Goal: Transaction & Acquisition: Purchase product/service

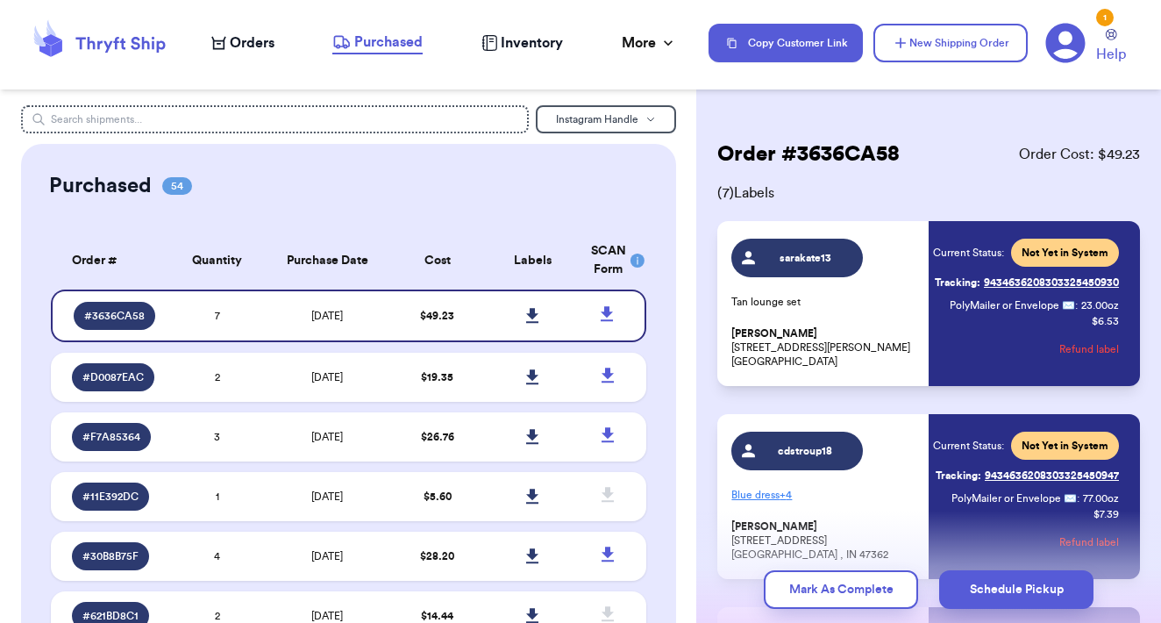
click at [243, 41] on span "Orders" at bounding box center [252, 42] width 45 height 21
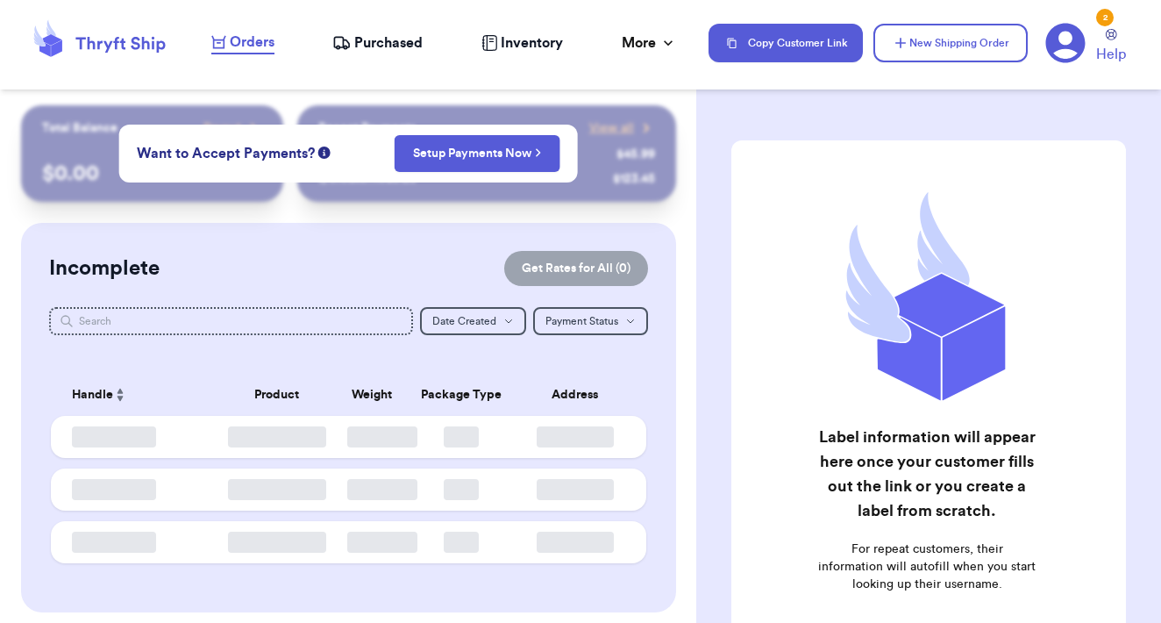
checkbox input "false"
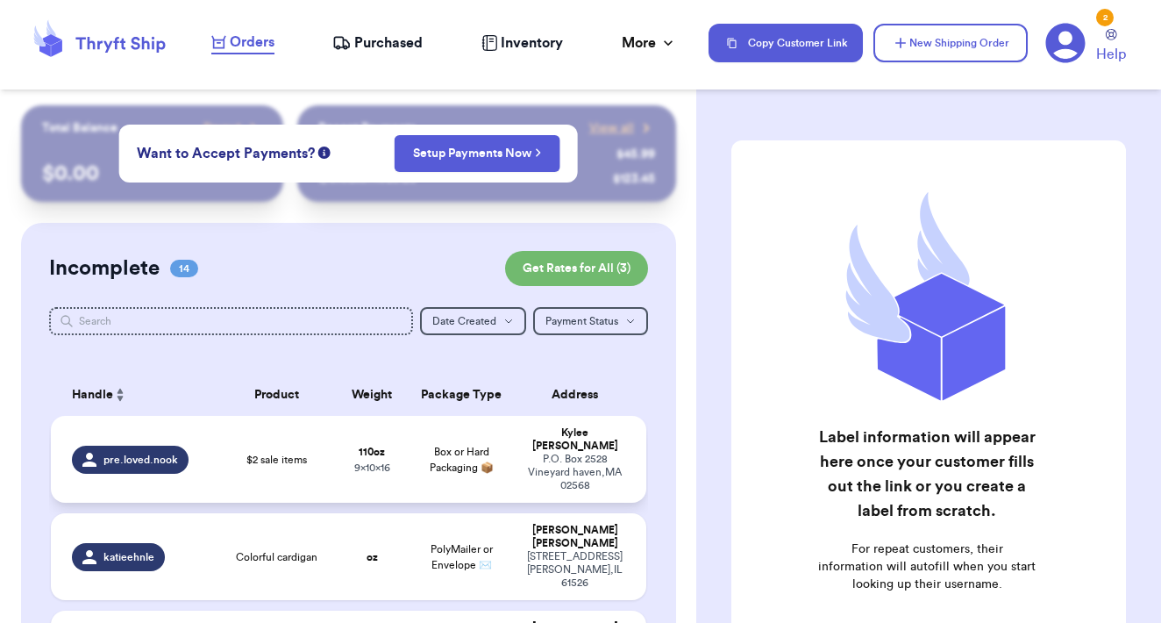
click at [560, 470] on div "P.O. Box 2528 Vineyard haven , MA 02568" at bounding box center [574, 471] width 99 height 39
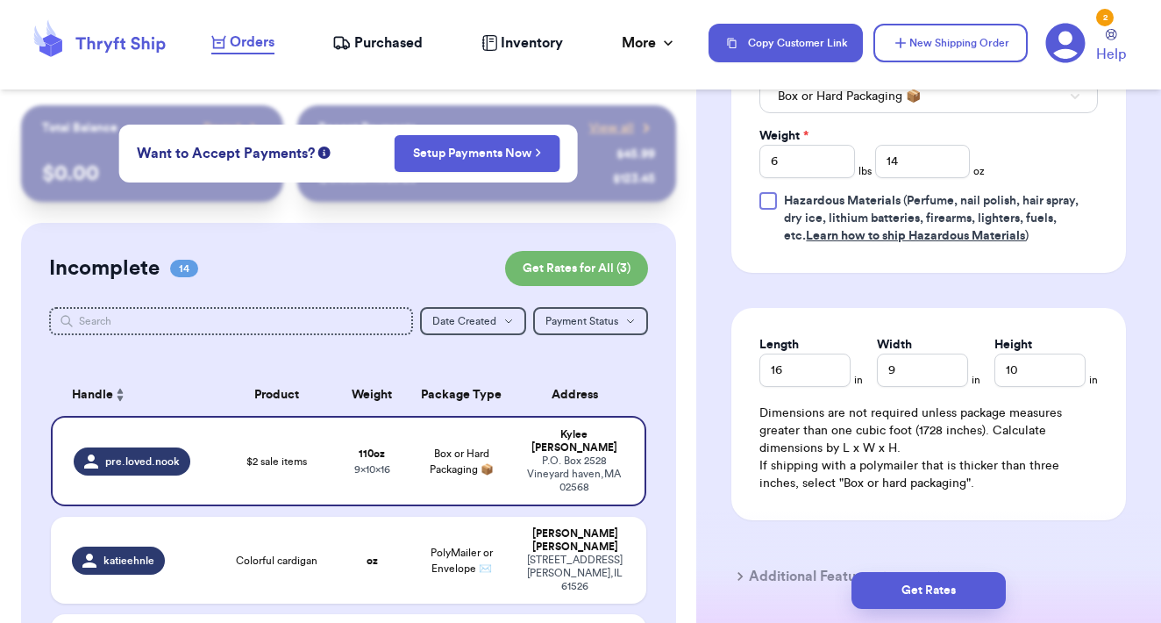
scroll to position [886, 0]
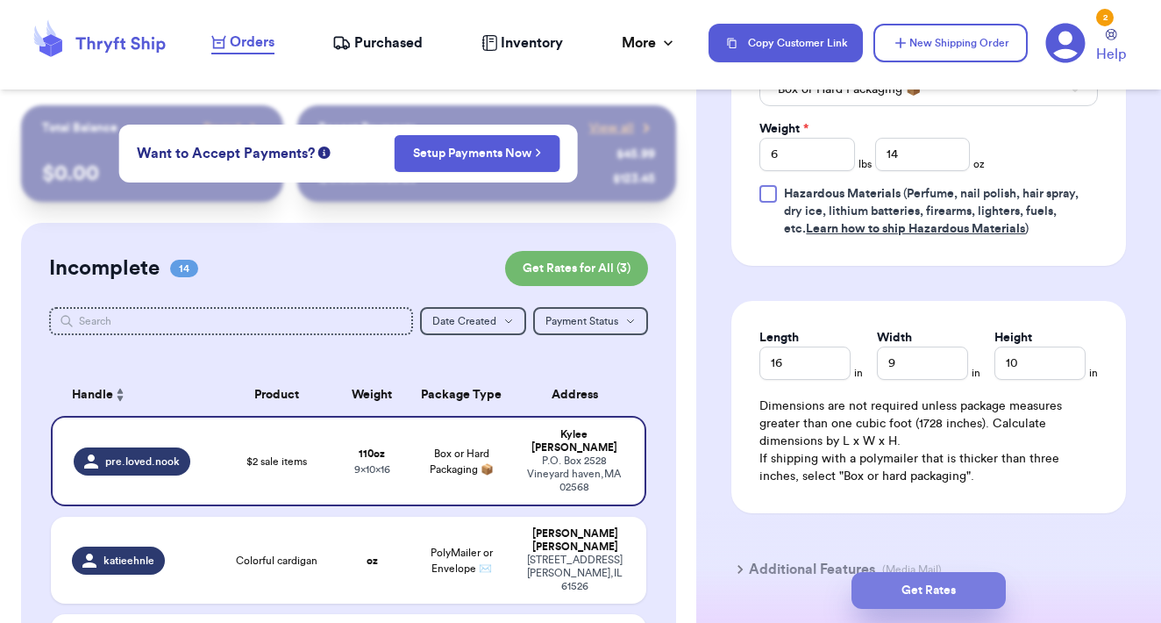
click at [916, 599] on button "Get Rates" at bounding box center [928, 590] width 154 height 37
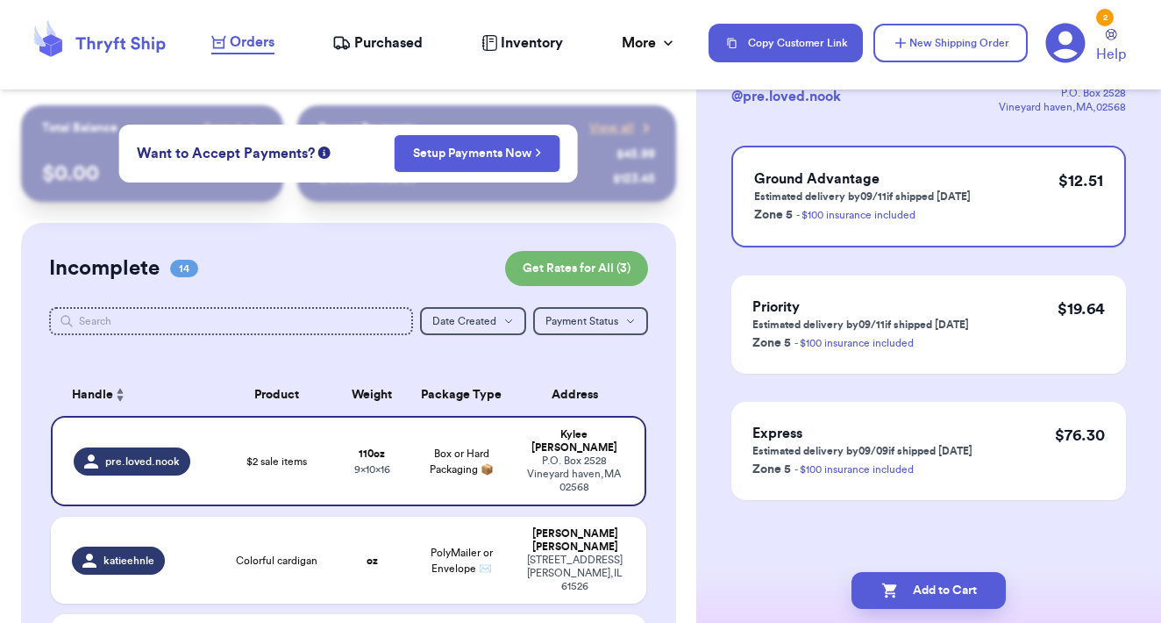
scroll to position [0, 0]
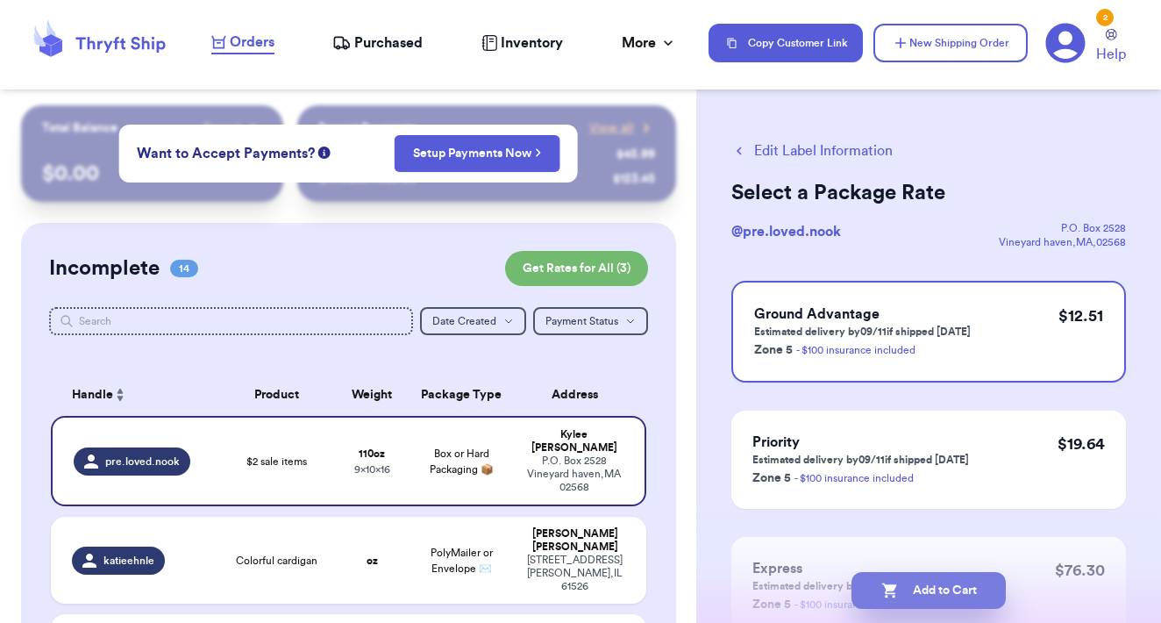
click at [970, 586] on button "Add to Cart" at bounding box center [928, 590] width 154 height 37
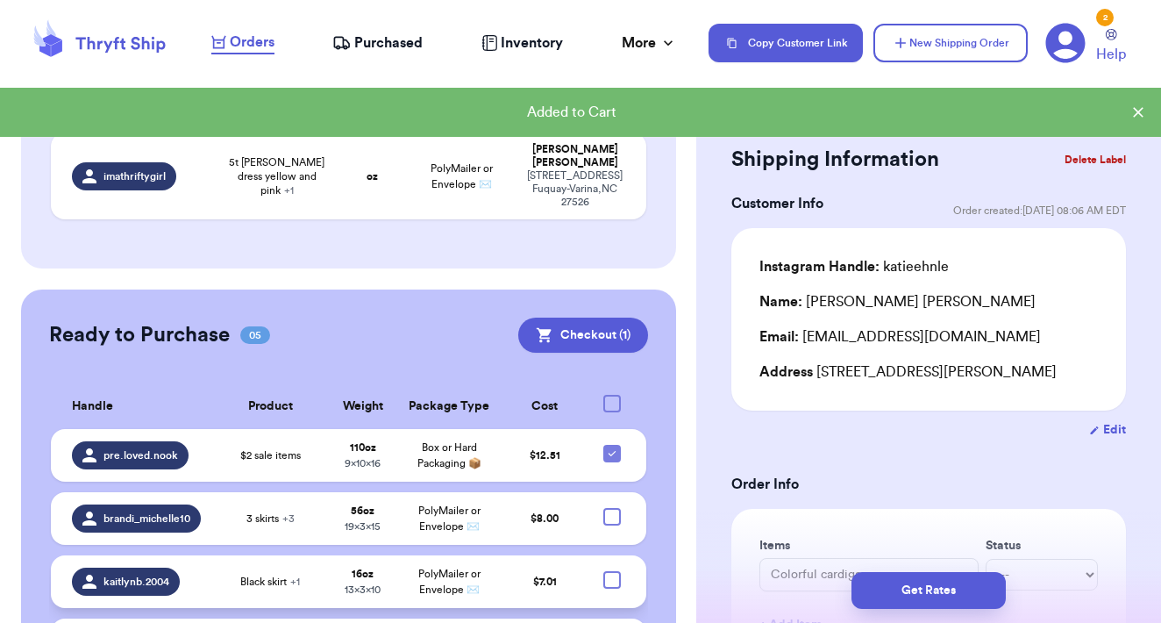
scroll to position [1393, 0]
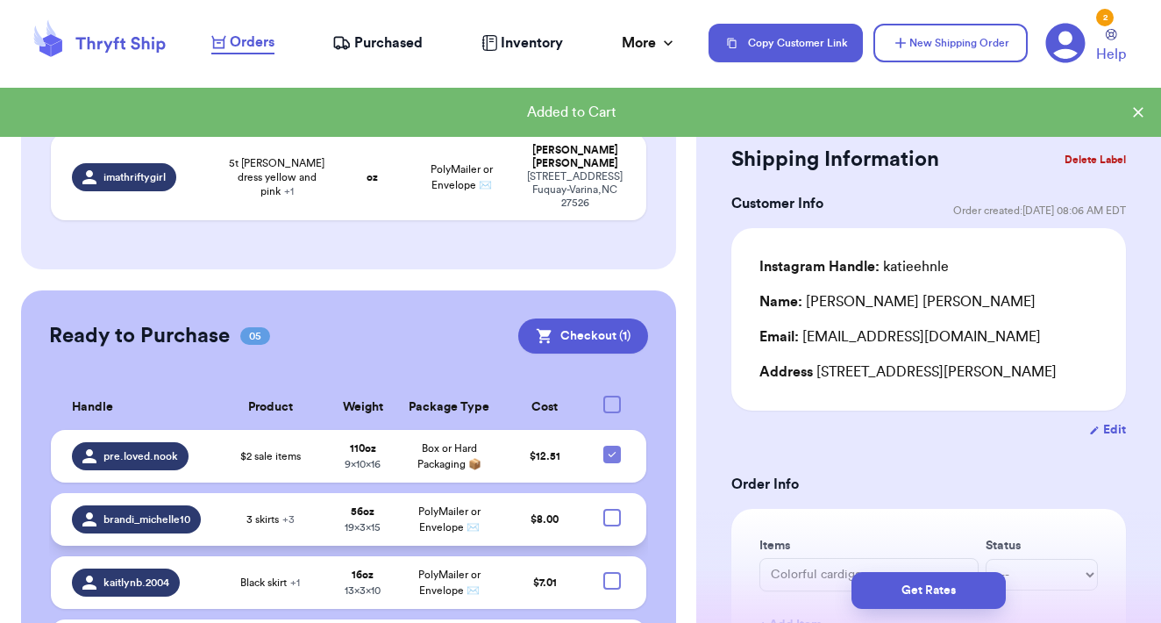
click at [610, 509] on div at bounding box center [612, 518] width 18 height 18
click at [611, 508] on input "checkbox" at bounding box center [611, 508] width 1 height 1
checkbox input "true"
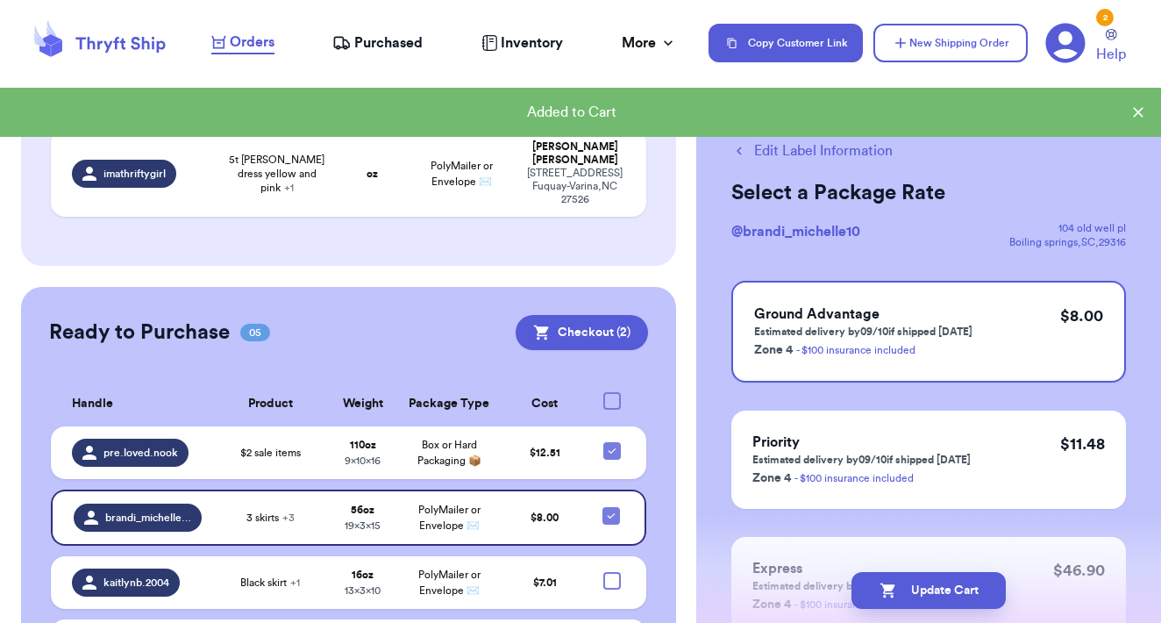
click at [612, 622] on input "checkbox" at bounding box center [611, 634] width 1 height 1
checkbox input "true"
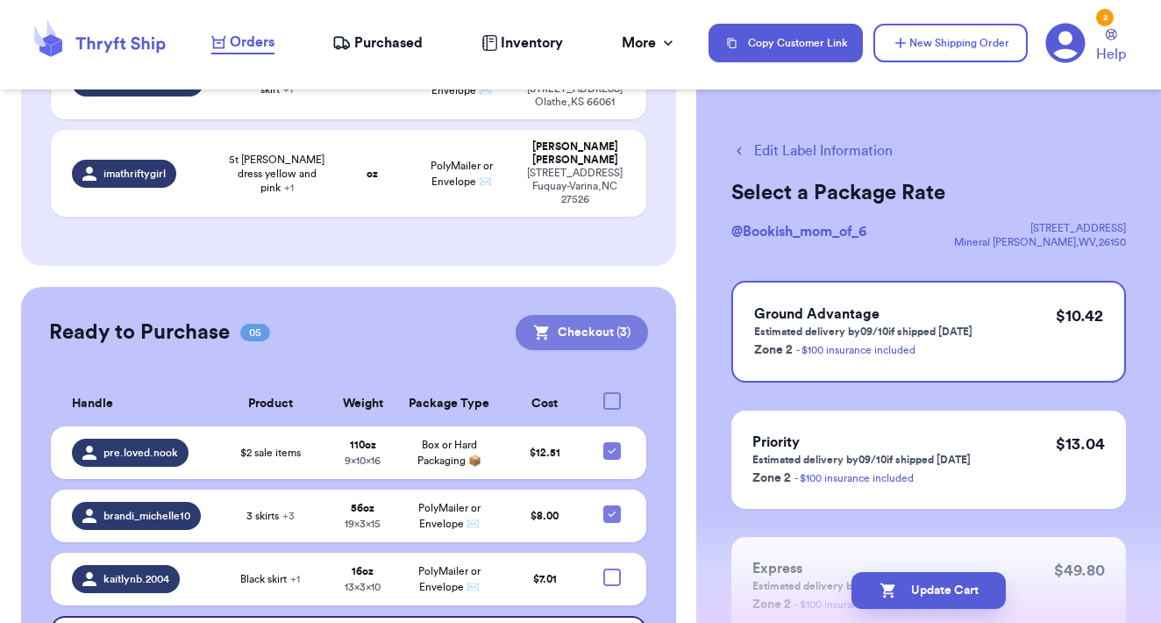
click at [601, 315] on button "Checkout ( 3 )" at bounding box center [582, 332] width 132 height 35
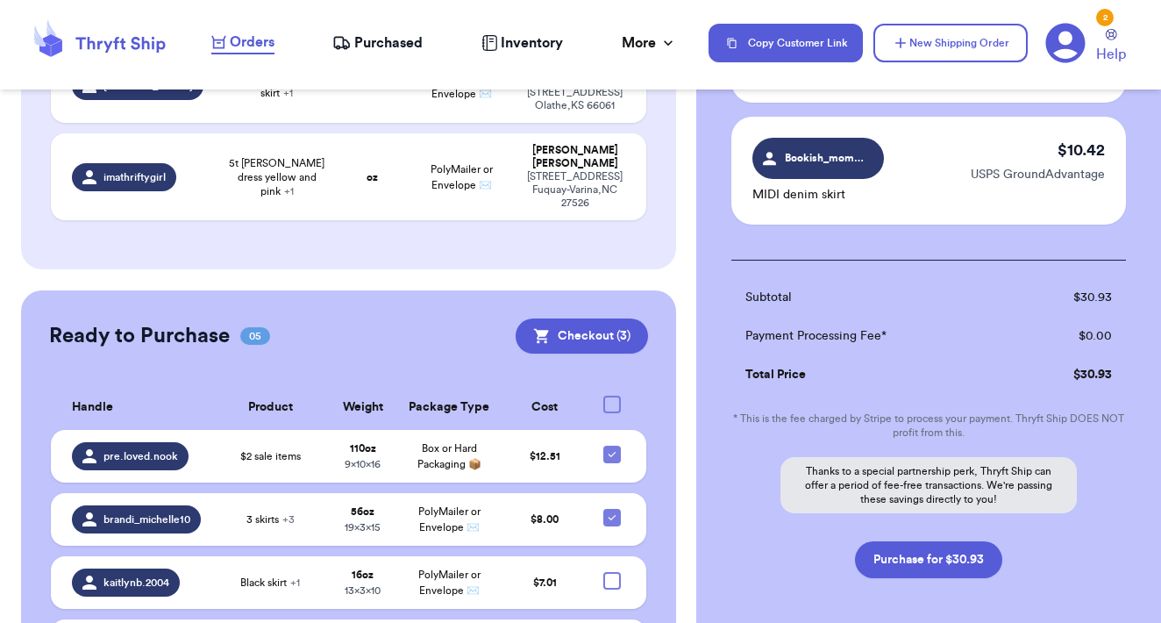
scroll to position [351, 0]
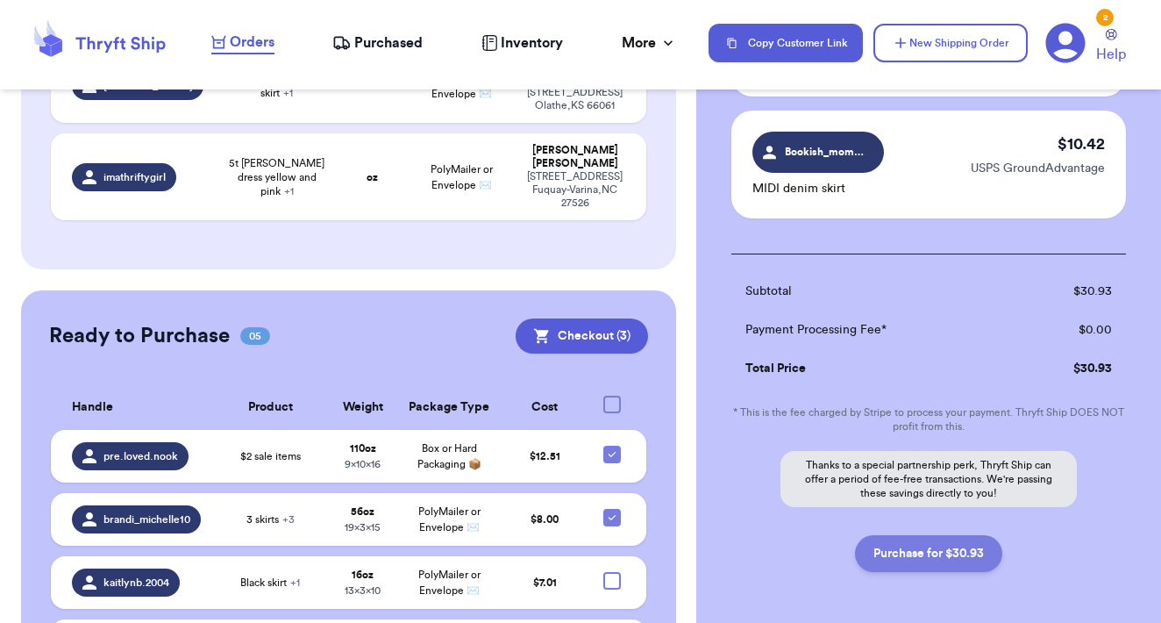
click at [929, 552] on button "Purchase for $30.93" at bounding box center [928, 553] width 147 height 37
checkbox input "false"
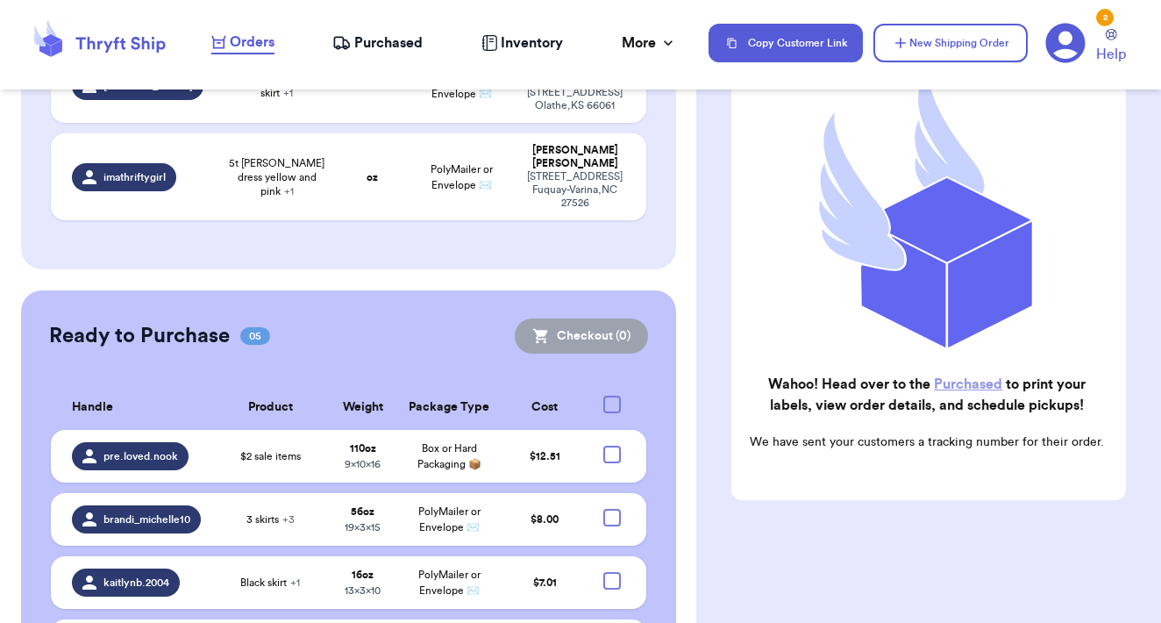
scroll to position [1185, 0]
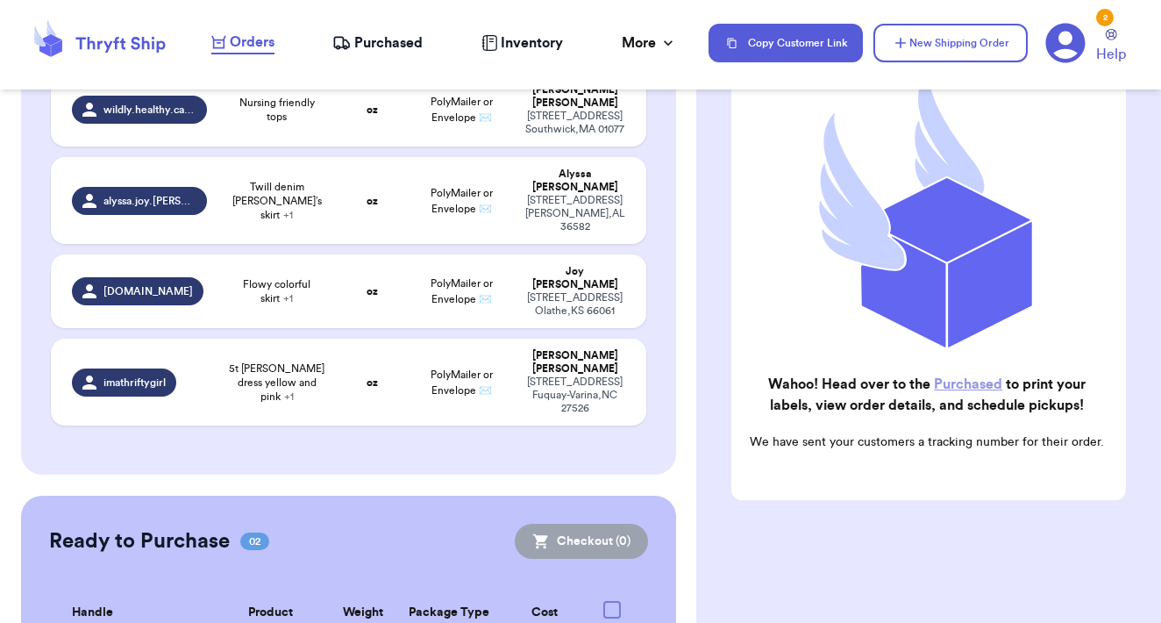
click at [963, 382] on link "Purchased" at bounding box center [968, 384] width 68 height 14
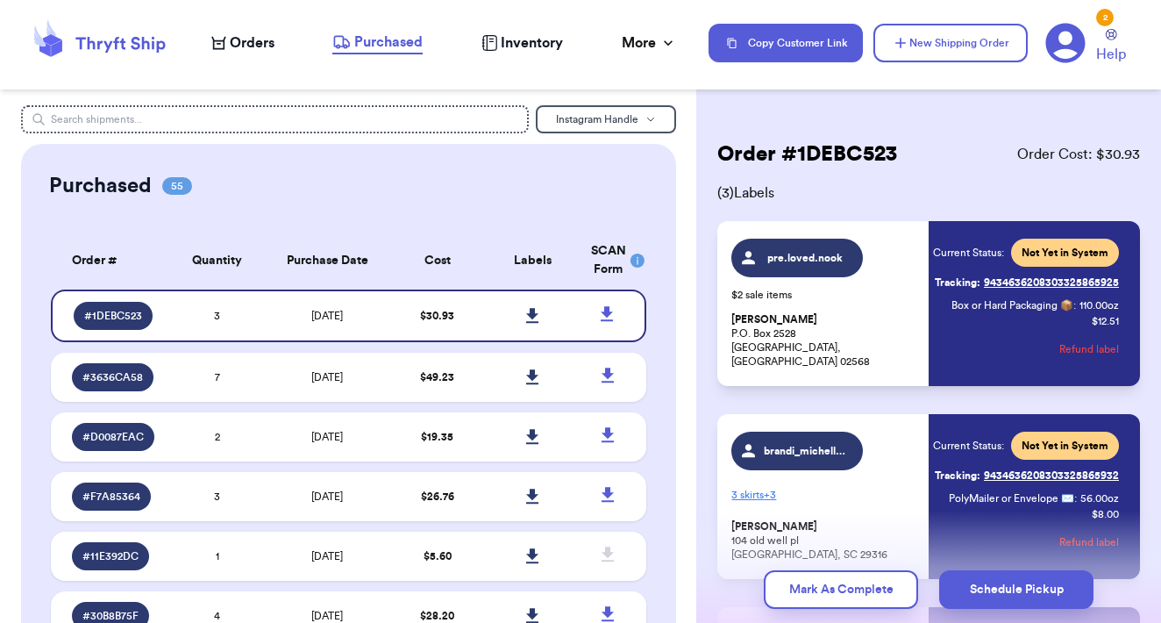
click at [527, 324] on icon at bounding box center [532, 316] width 13 height 16
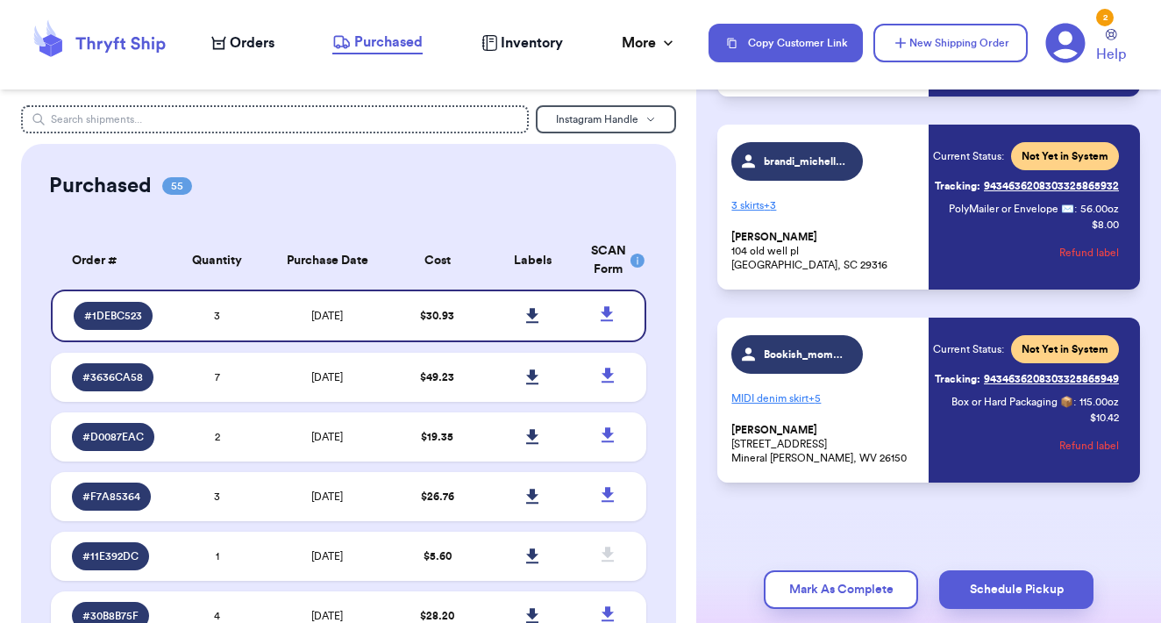
scroll to position [289, 0]
drag, startPoint x: 997, startPoint y: 597, endPoint x: 1000, endPoint y: 621, distance: 23.8
click at [998, 609] on div "Mark As Complete Schedule Pickup" at bounding box center [928, 589] width 465 height 67
click at [1021, 586] on button "Schedule Pickup" at bounding box center [1016, 589] width 154 height 39
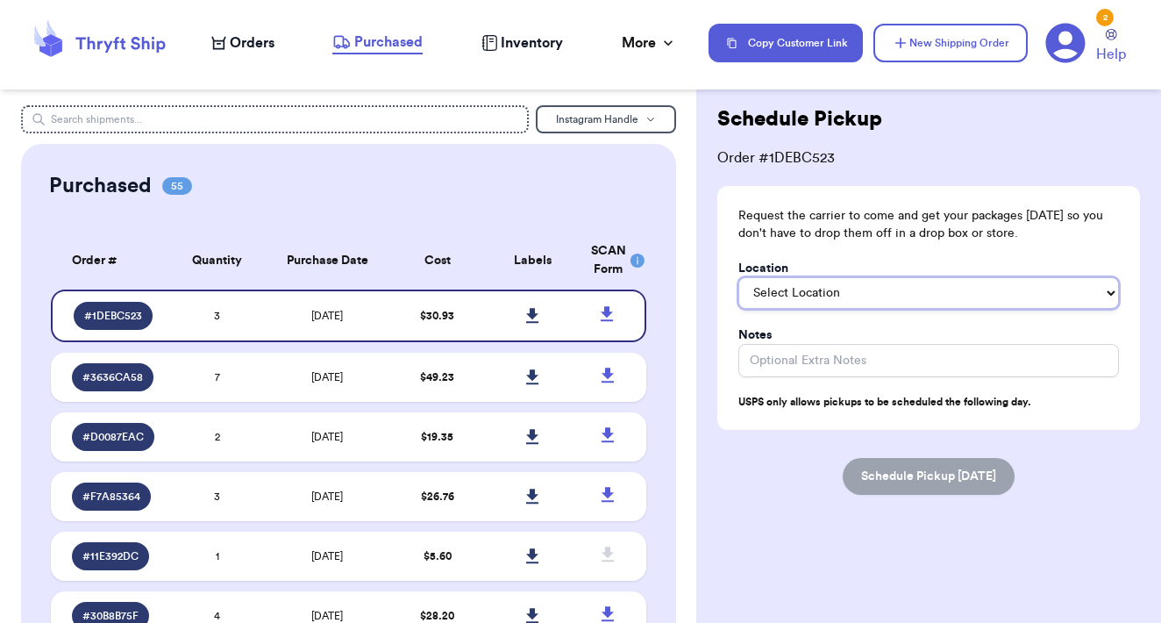
select select "On the Porch"
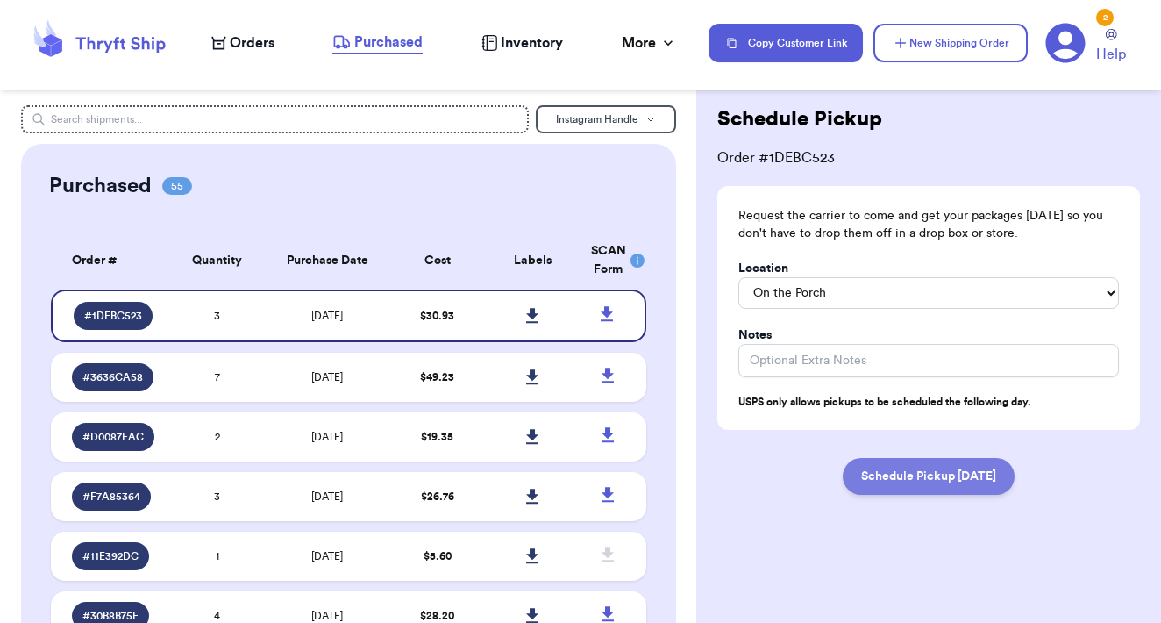
click at [971, 458] on button "Schedule Pickup Tomorrow" at bounding box center [929, 476] width 172 height 37
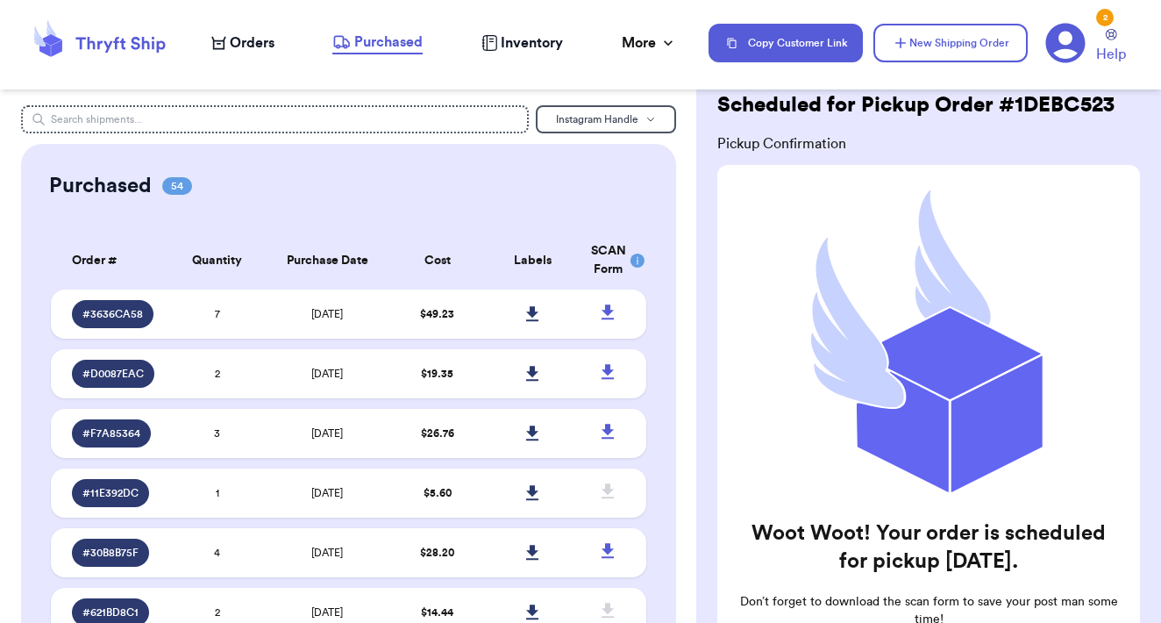
scroll to position [39, 0]
